Goal: Check status

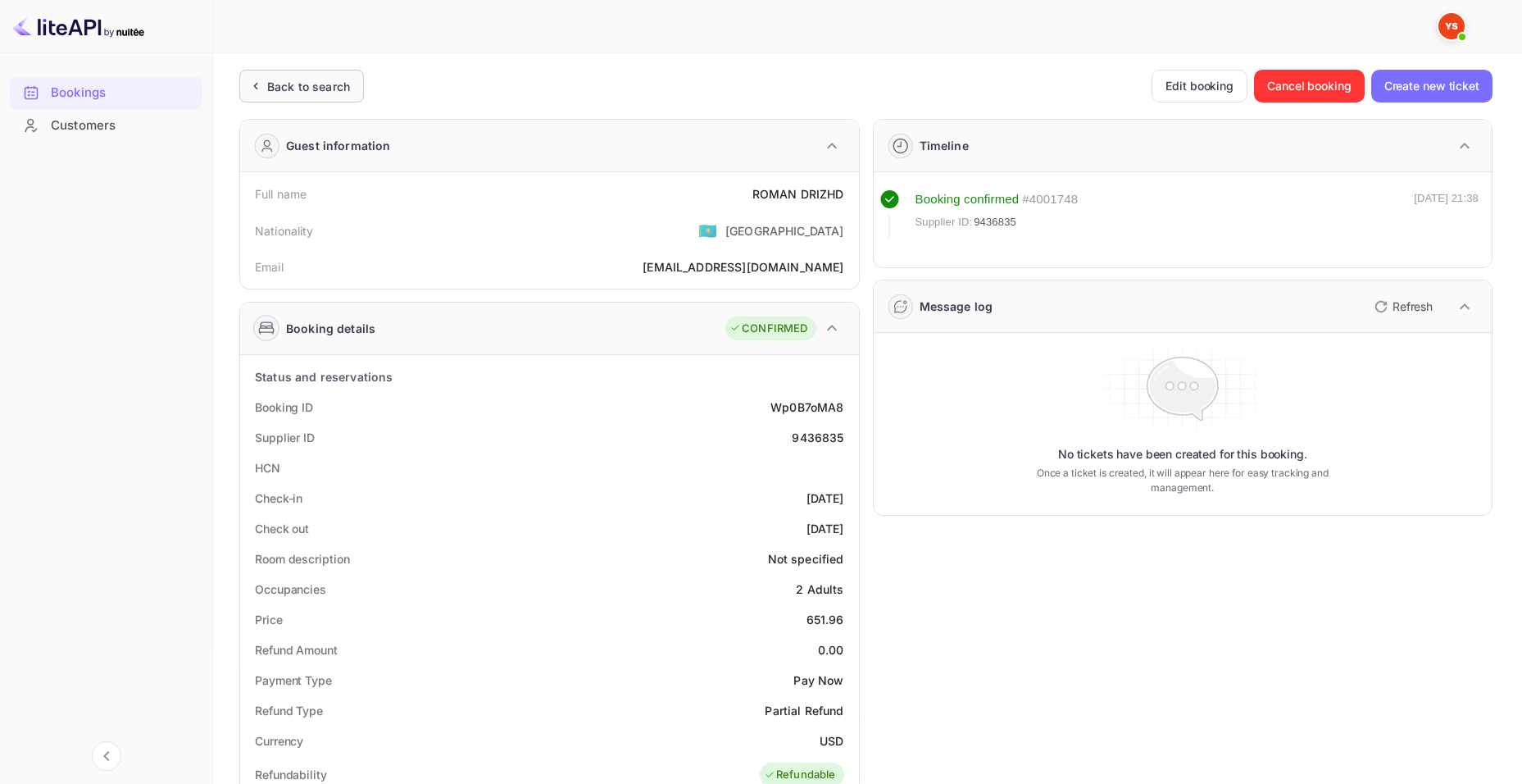
click at [272, 94] on div "Back to search" at bounding box center [308, 86] width 83 height 17
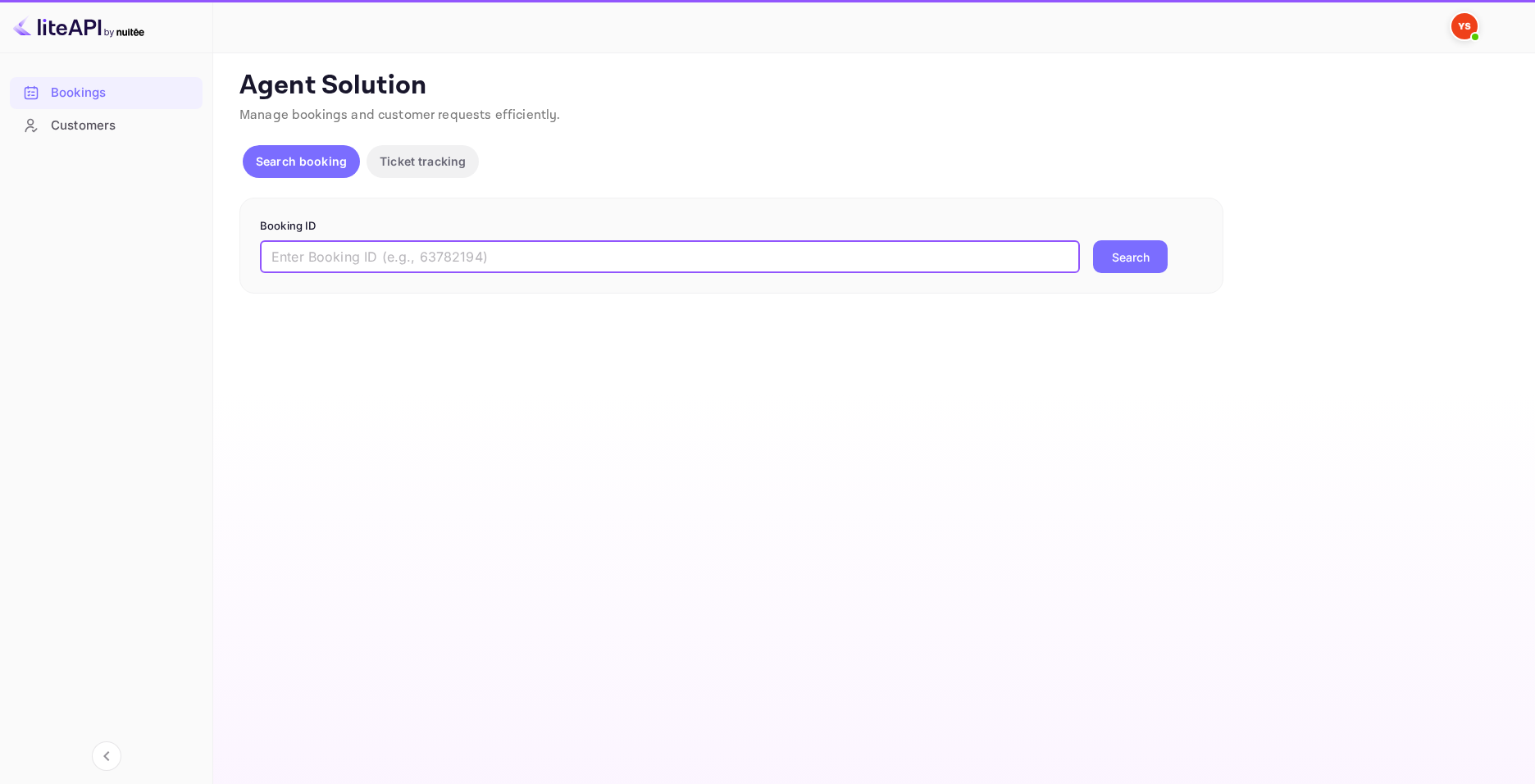
click at [415, 254] on input "text" at bounding box center [670, 256] width 820 height 32
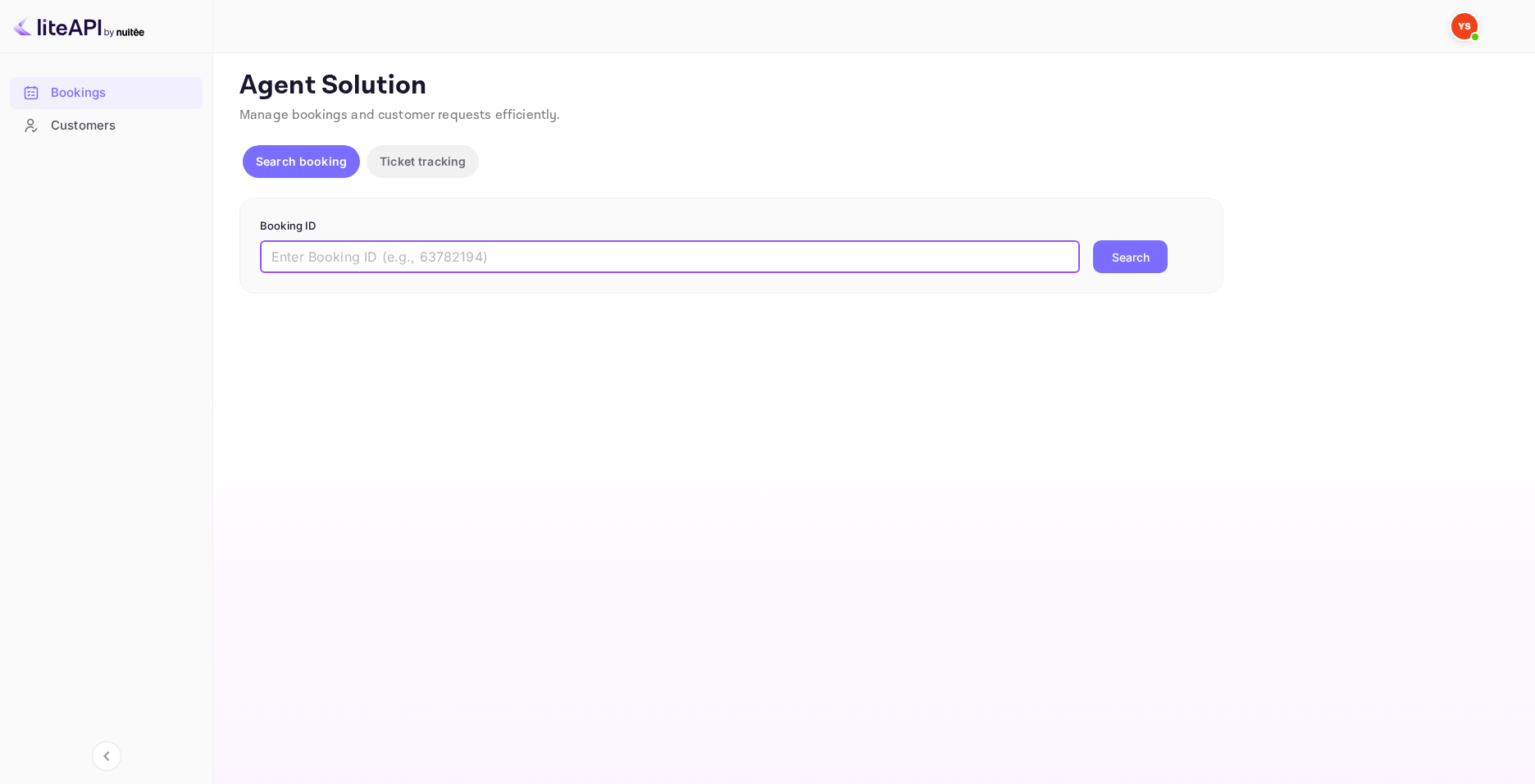
paste input "9423086"
type input "9423086"
click at [1112, 260] on button "Search" at bounding box center [1129, 256] width 74 height 32
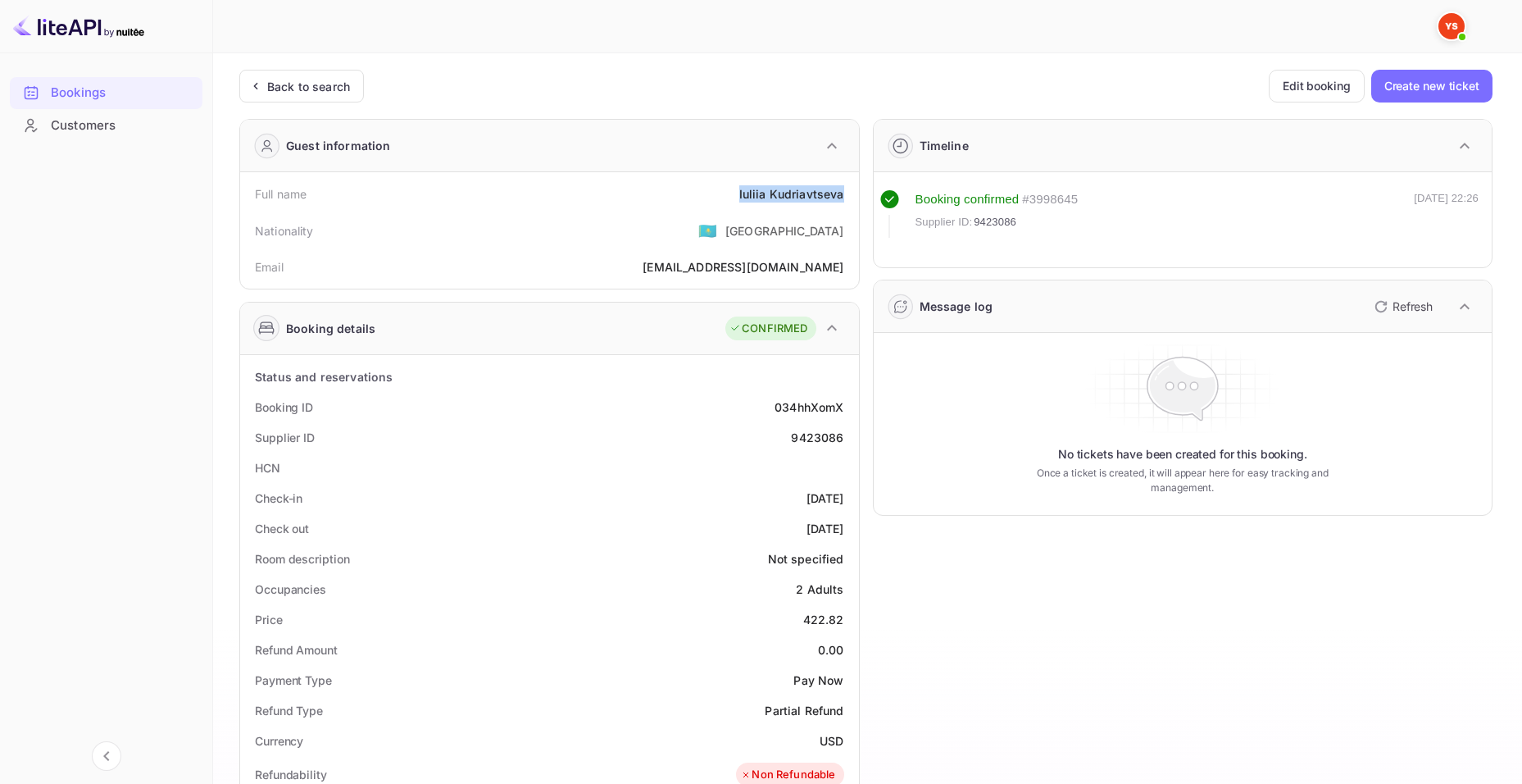
drag, startPoint x: 740, startPoint y: 195, endPoint x: 856, endPoint y: 204, distance: 116.3
click at [856, 204] on div "Full name [PERSON_NAME] Nationality 🇰🇿 [DEMOGRAPHIC_DATA] Email [EMAIL_ADDRESS]…" at bounding box center [549, 231] width 619 height 116
copy div "[PERSON_NAME]"
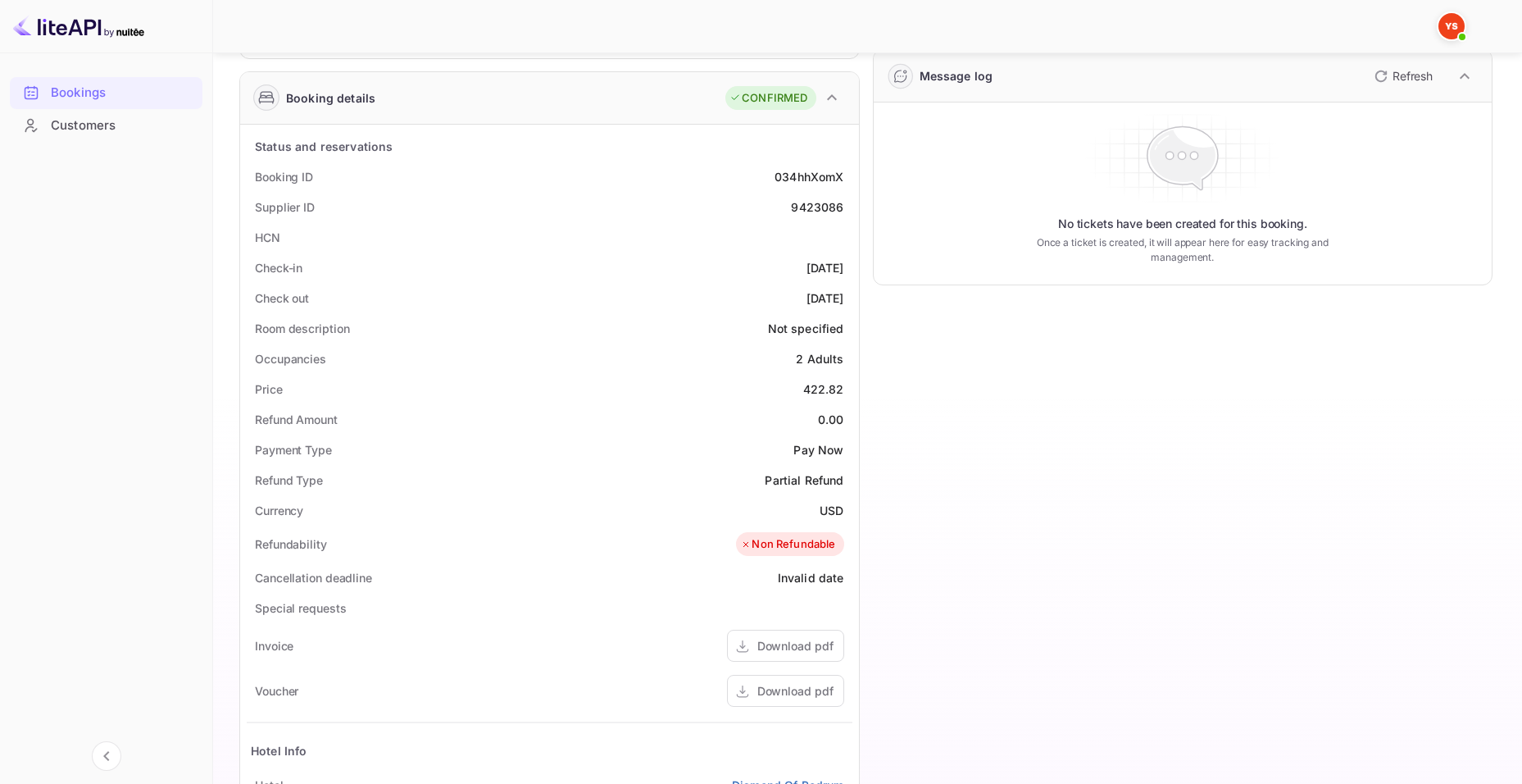
scroll to position [246, 0]
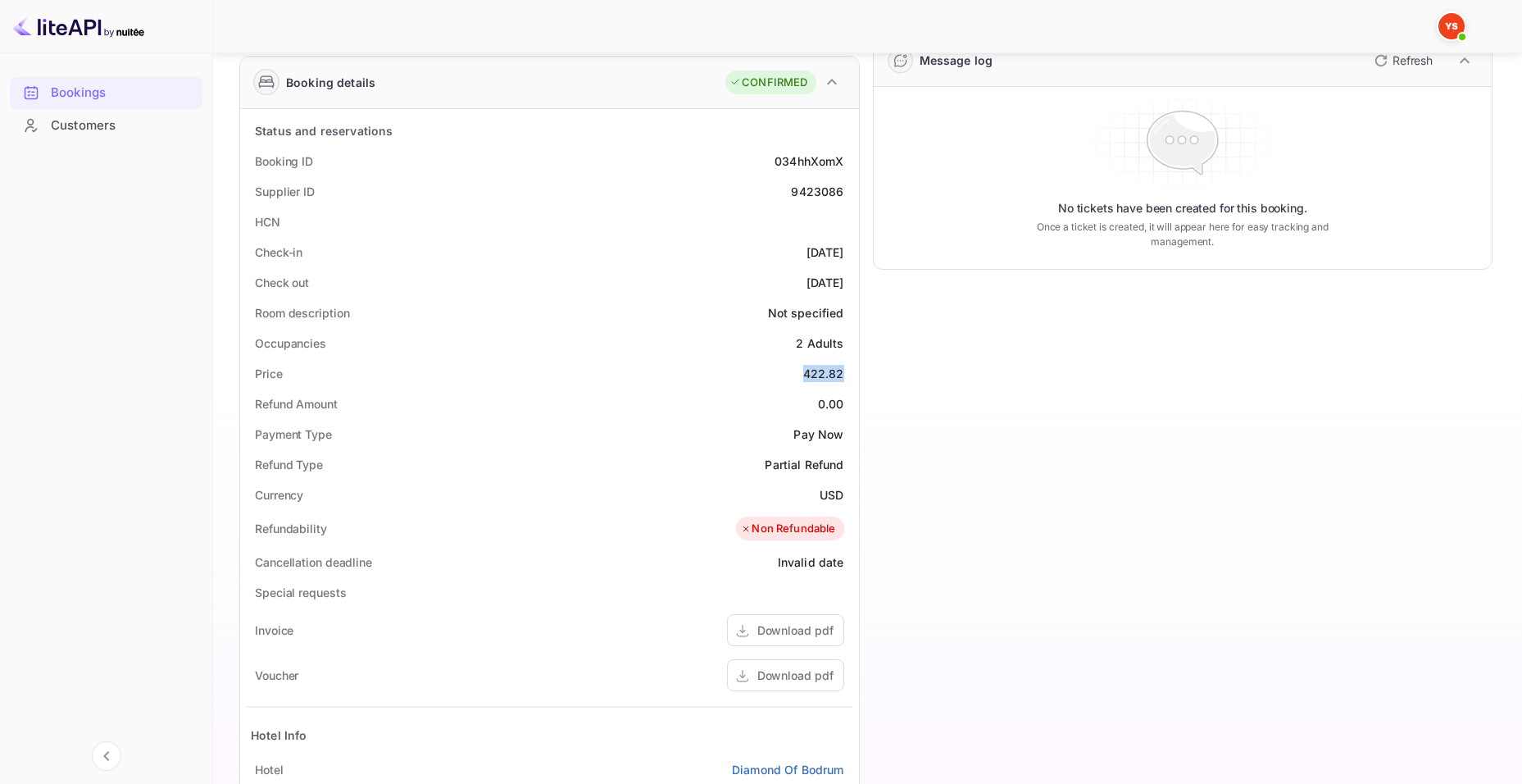
drag, startPoint x: 804, startPoint y: 372, endPoint x: 852, endPoint y: 372, distance: 48.0
click at [852, 372] on div "Status and reservations Booking ID 034hhXomX Supplier ID 9423086 HCN Check-in […" at bounding box center [549, 561] width 619 height 904
copy div "422.82"
drag, startPoint x: 840, startPoint y: 496, endPoint x: 851, endPoint y: 495, distance: 11.0
click at [851, 495] on div "Currency USD" at bounding box center [549, 494] width 606 height 31
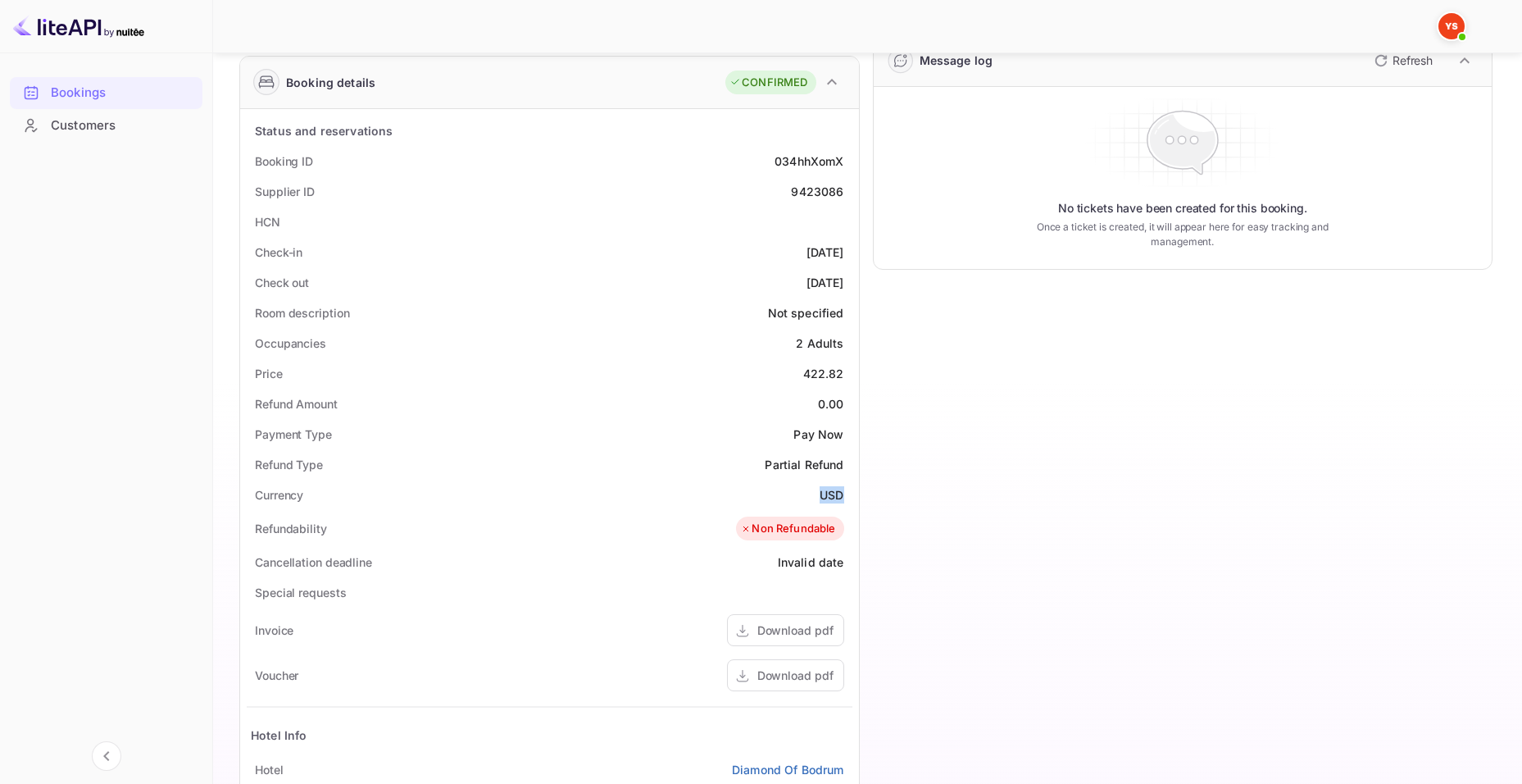
copy div "USD"
